Goal: Task Accomplishment & Management: Complete application form

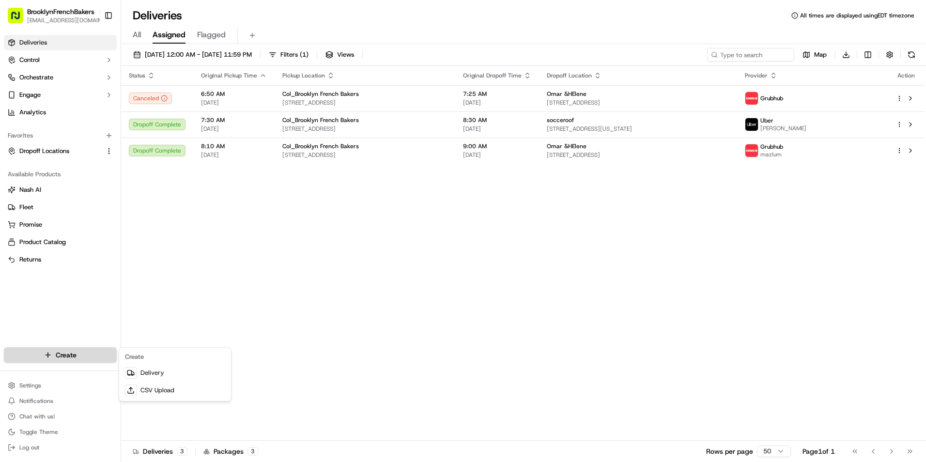
click at [77, 351] on html "BrooklynFrenchBakers [EMAIL_ADDRESS][DOMAIN_NAME] Toggle Sidebar Deliveries Con…" at bounding box center [463, 231] width 926 height 462
click at [141, 367] on link "Delivery" at bounding box center [175, 372] width 108 height 17
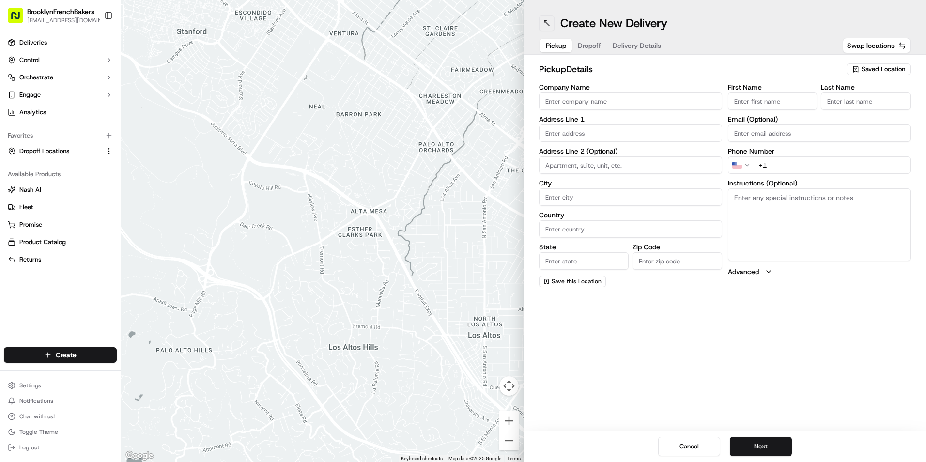
click at [550, 28] on button at bounding box center [547, 24] width 16 height 16
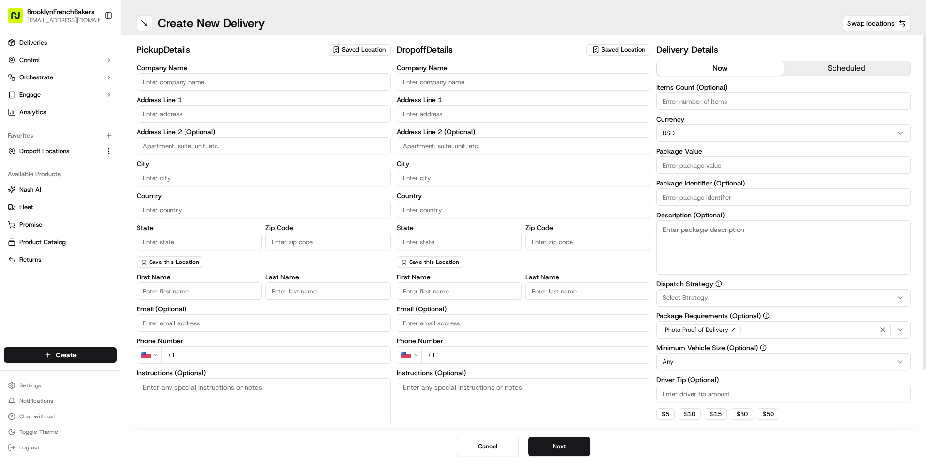
click at [380, 52] on span "Saved Location" at bounding box center [364, 50] width 44 height 9
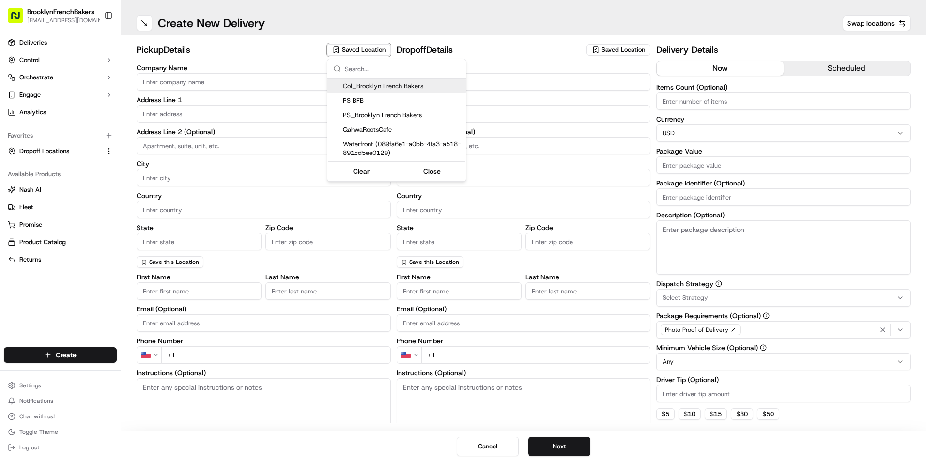
click at [372, 86] on span "Col_Brooklyn French Bakers" at bounding box center [402, 86] width 119 height 9
type input "Col_Brooklyn French Bakers"
type input "[STREET_ADDRESS]"
type input "[GEOGRAPHIC_DATA]"
type input "US"
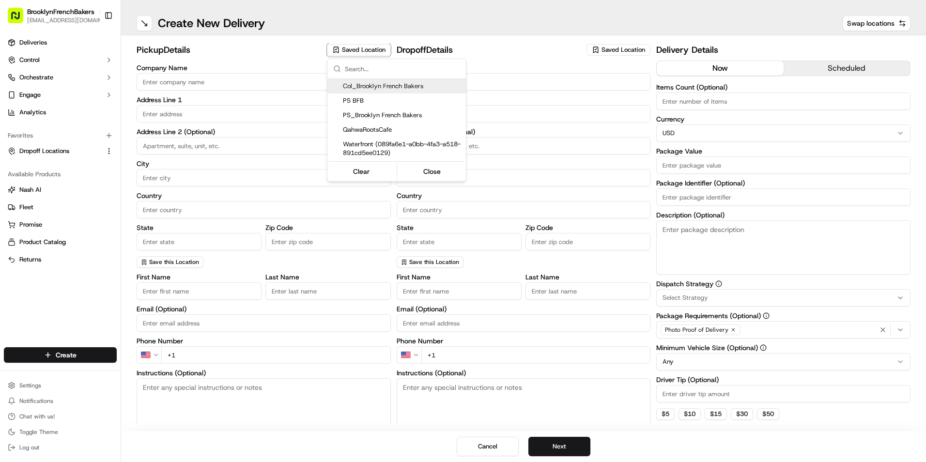
type input "NY"
type input "11231"
type input "BFB"
type input "Bakery"
type input "[PHONE_NUMBER]"
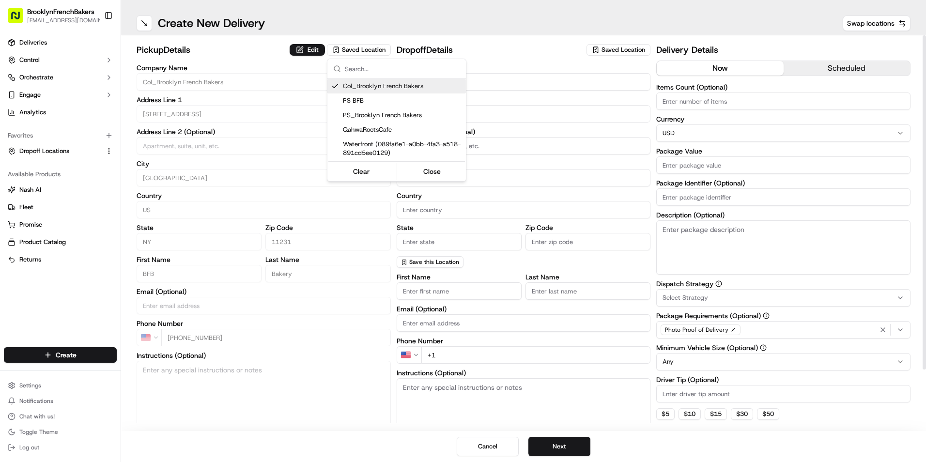
click at [600, 50] on html "BrooklynFrenchBakers [EMAIL_ADDRESS][DOMAIN_NAME] Toggle Sidebar Deliveries Con…" at bounding box center [463, 231] width 926 height 462
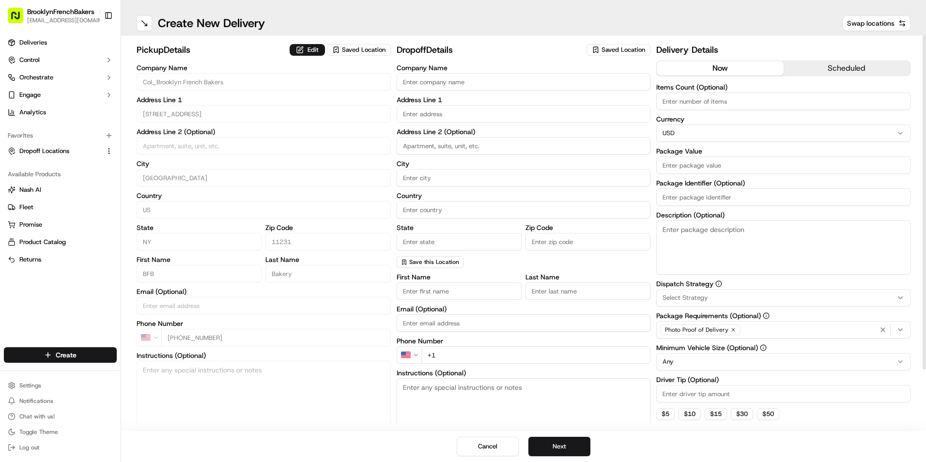
click at [600, 50] on div "Saved Location" at bounding box center [619, 50] width 64 height 12
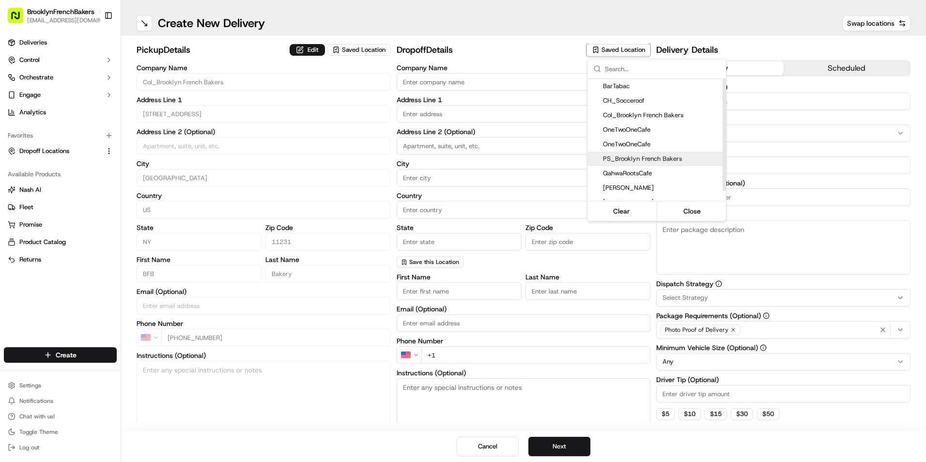
click at [629, 153] on div "PS_Brooklyn French Bakers" at bounding box center [657, 159] width 139 height 15
type input "PS_Brooklyn French Bakers"
type input "[STREET_ADDRESS]"
type input "[GEOGRAPHIC_DATA]"
type input "US"
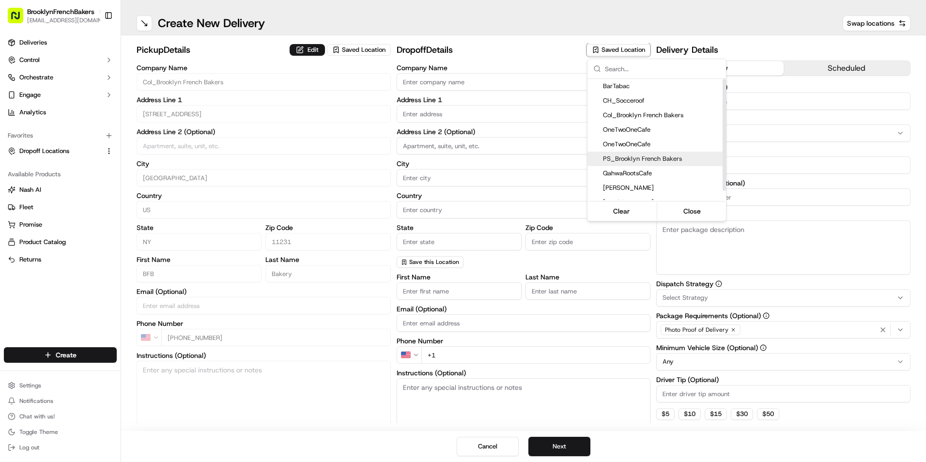
type input "NY"
type input "11215"
type input "BFB"
type input "PSlope"
type input "[PHONE_NUMBER]"
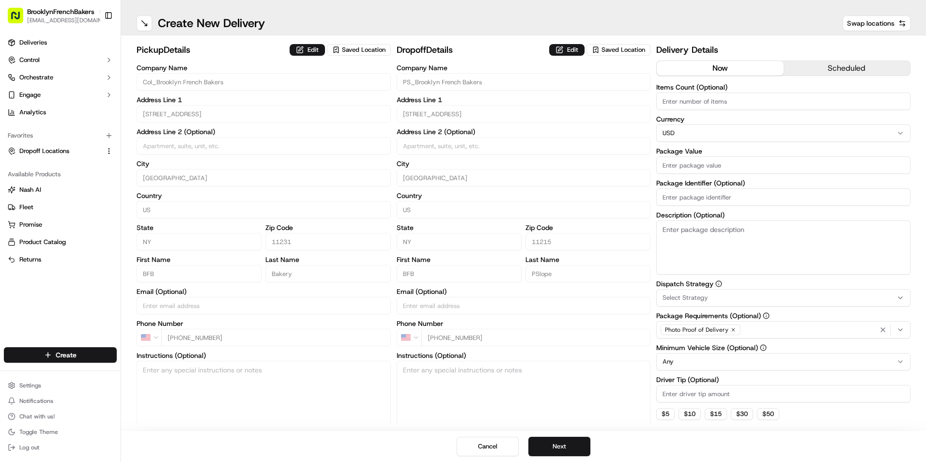
click at [778, 90] on html "BrooklynFrenchBakers [EMAIL_ADDRESS][DOMAIN_NAME] Toggle Sidebar Deliveries Con…" at bounding box center [463, 231] width 926 height 462
click at [776, 97] on input "Items Count (Optional)" at bounding box center [783, 101] width 254 height 17
type input "24"
click at [758, 166] on input "Package Value" at bounding box center [783, 164] width 254 height 17
type input "150"
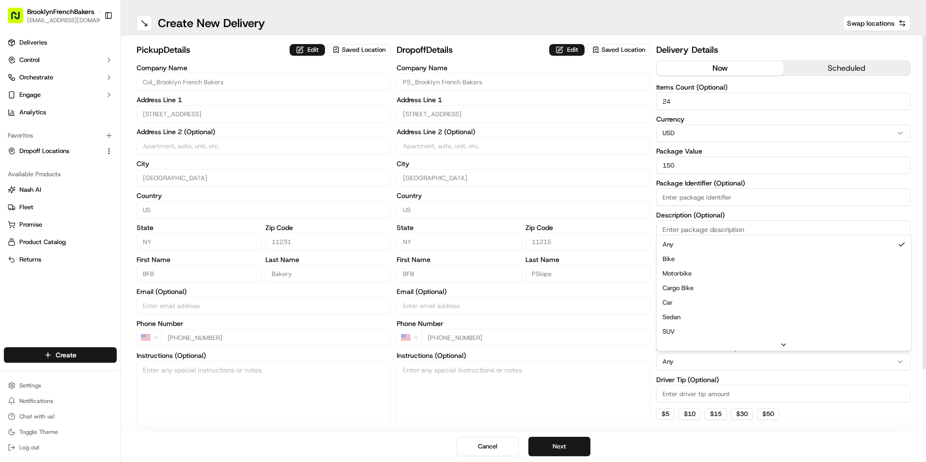
click at [624, 352] on html "BrooklynFrenchBakers [EMAIL_ADDRESS][DOMAIN_NAME] Toggle Sidebar Deliveries Con…" at bounding box center [463, 231] width 926 height 462
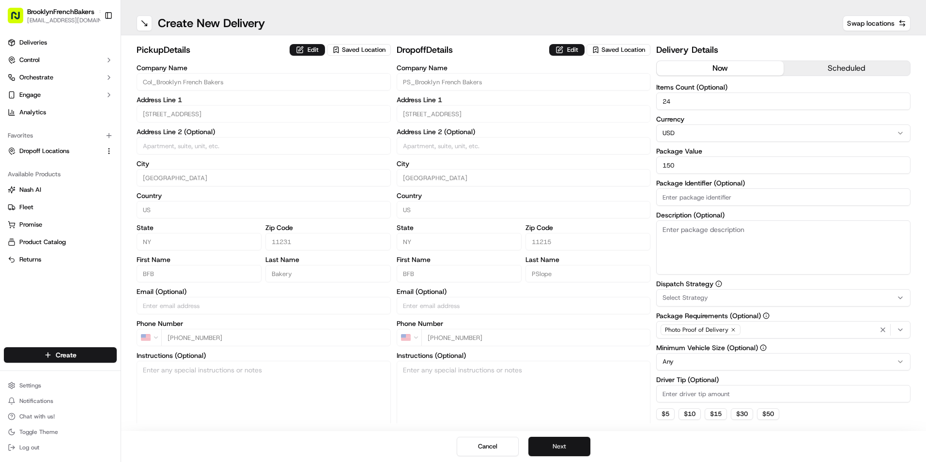
drag, startPoint x: 703, startPoint y: 434, endPoint x: 581, endPoint y: 449, distance: 123.4
click at [581, 449] on div "Cancel Next" at bounding box center [523, 446] width 805 height 31
click at [581, 449] on button "Next" at bounding box center [559, 446] width 62 height 19
click at [582, 449] on button "Submit" at bounding box center [559, 446] width 62 height 19
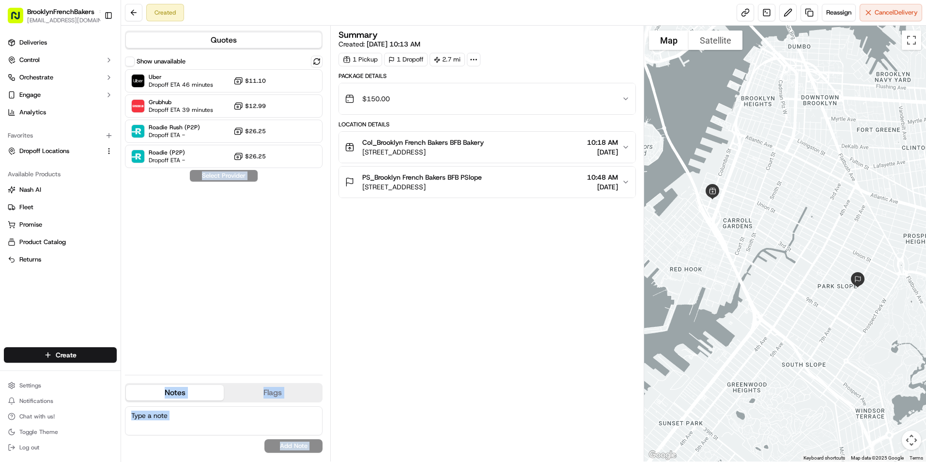
drag, startPoint x: 386, startPoint y: 373, endPoint x: 301, endPoint y: 226, distance: 169.5
click at [301, 226] on div "Quotes Show unavailable Uber Dropoff ETA 46 minutes $11.10 Grubhub Dropoff ETA …" at bounding box center [382, 244] width 523 height 436
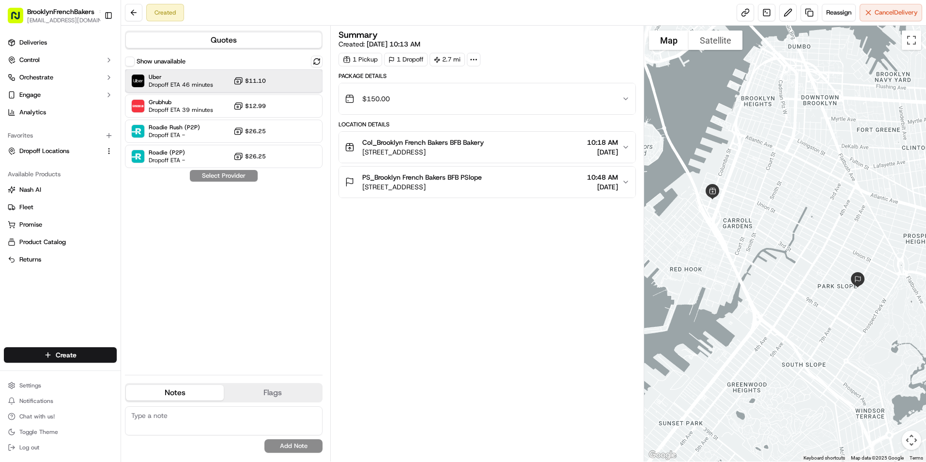
click at [226, 84] on div "Uber Dropoff ETA 46 minutes $11.10" at bounding box center [224, 80] width 198 height 23
click at [227, 174] on button "Assign Provider" at bounding box center [223, 176] width 69 height 12
